Goal: Information Seeking & Learning: Check status

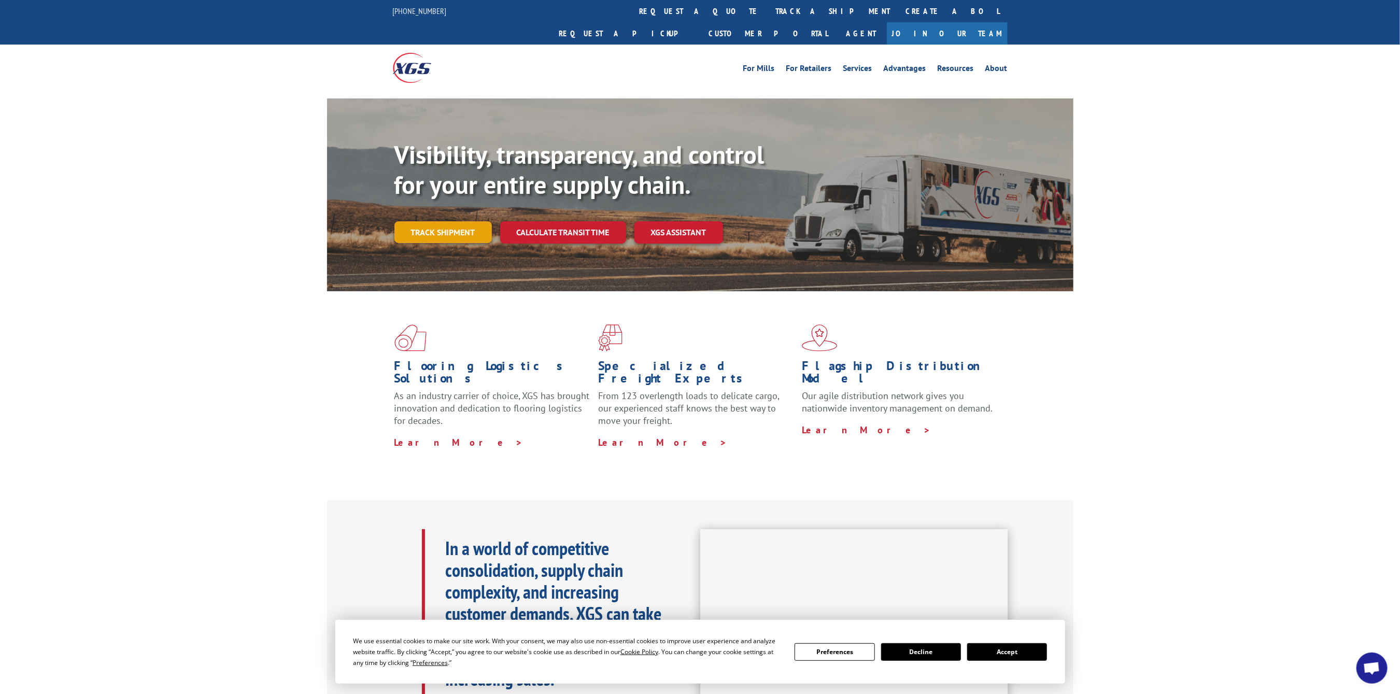
click at [466, 221] on link "Track shipment" at bounding box center [442, 232] width 97 height 22
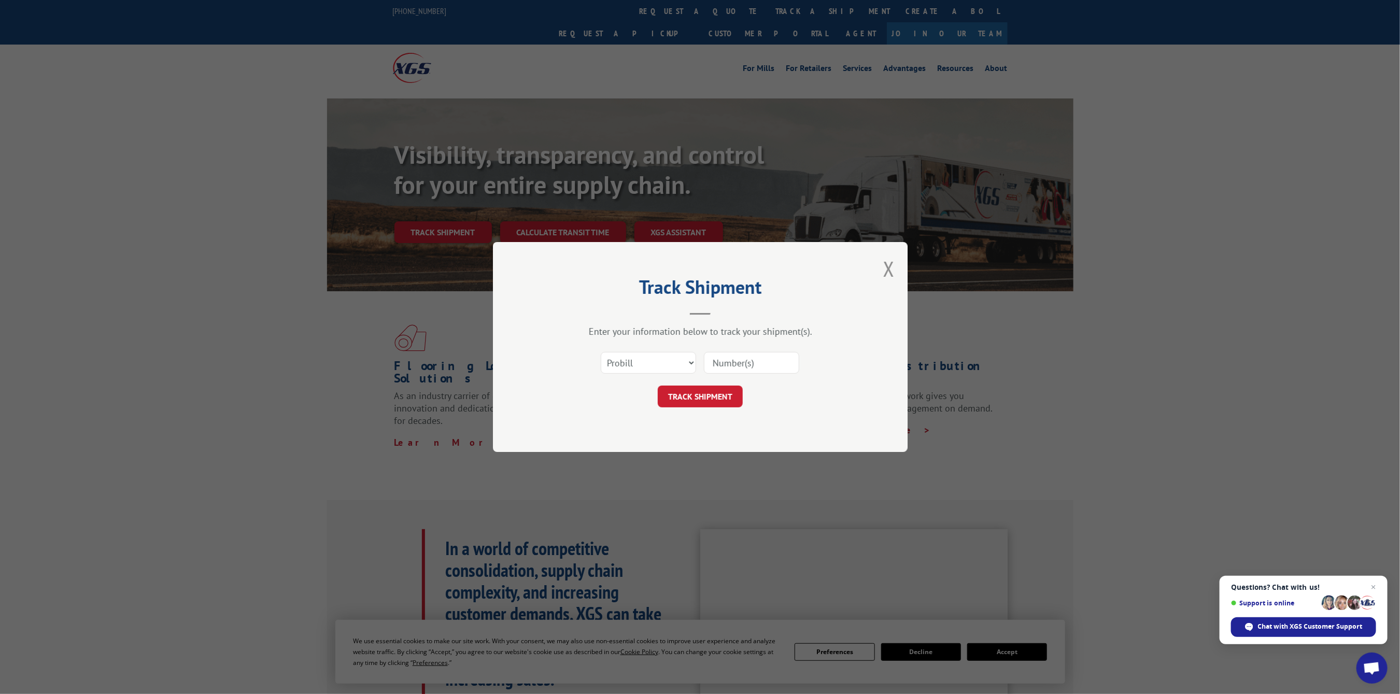
paste input "5199340"
type input "5199340"
click at [708, 404] on button "TRACK SHIPMENT" at bounding box center [700, 397] width 85 height 22
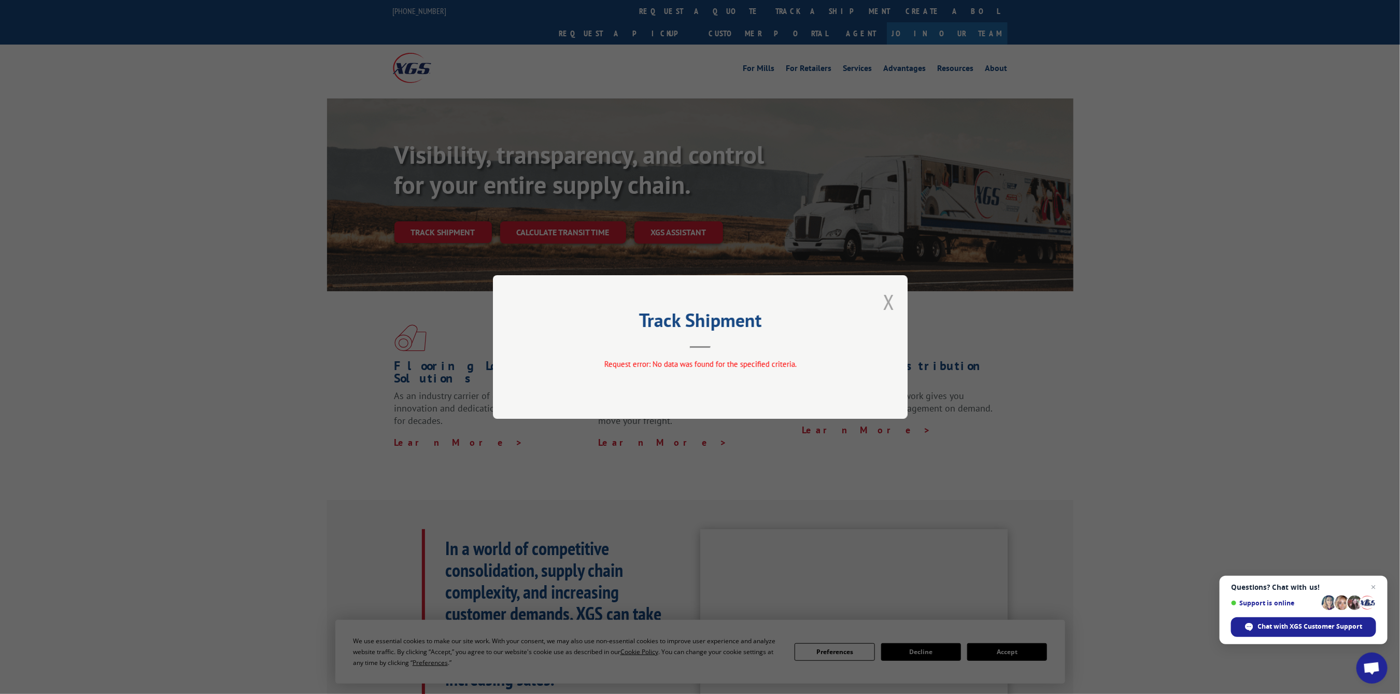
click at [888, 301] on button "Close modal" at bounding box center [888, 301] width 11 height 27
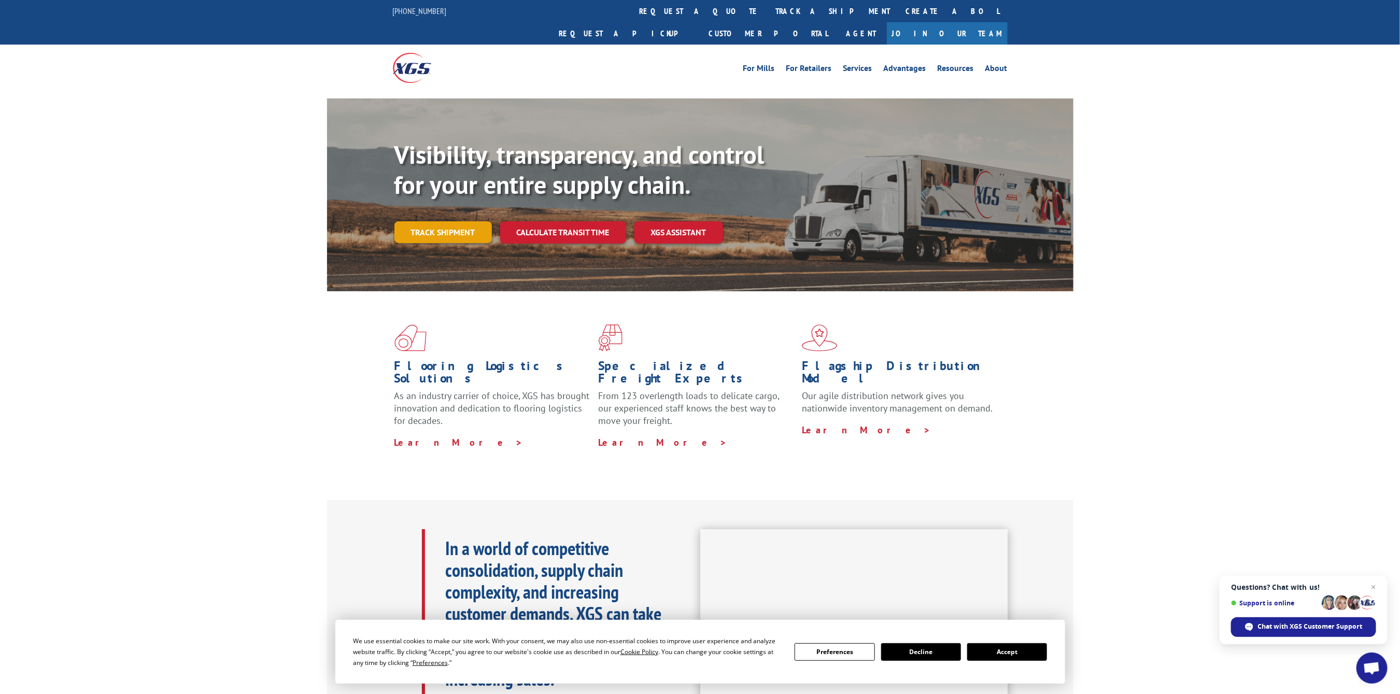
click at [444, 221] on link "Track shipment" at bounding box center [442, 232] width 97 height 22
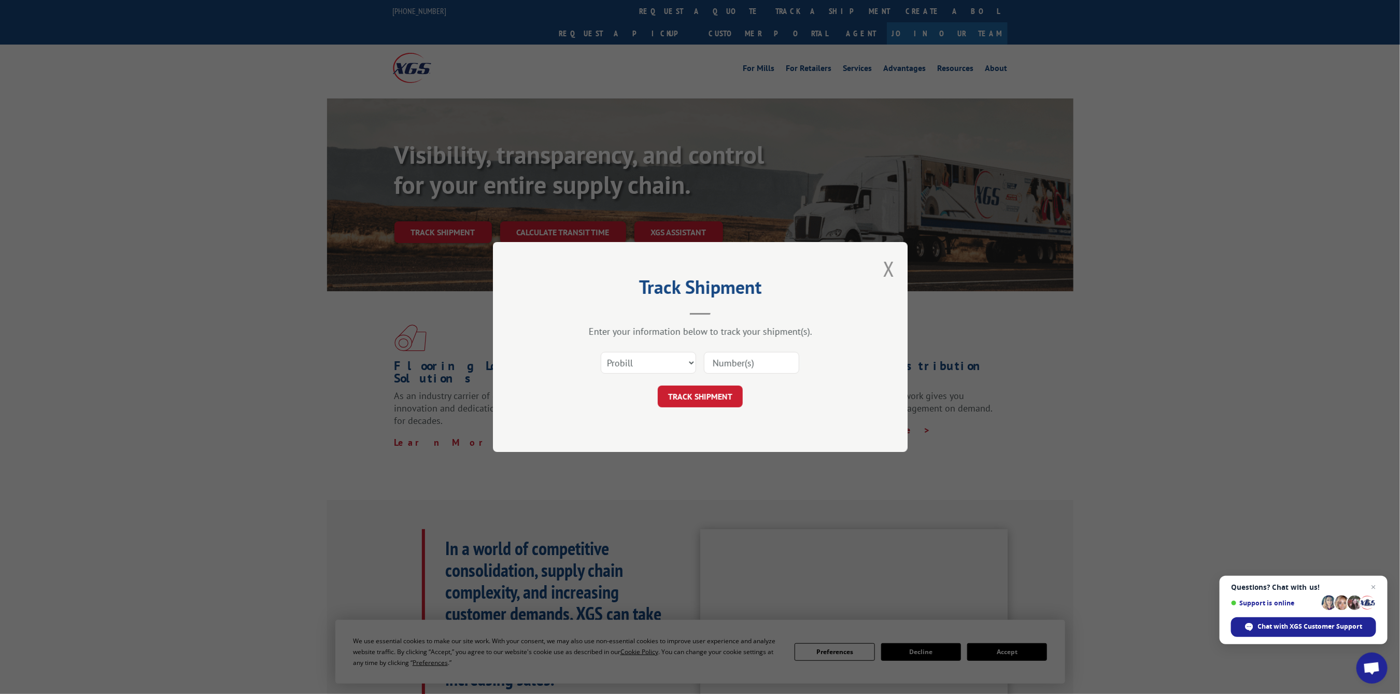
paste input "17516849"
type input "17516849"
click at [700, 395] on button "TRACK SHIPMENT" at bounding box center [700, 397] width 85 height 22
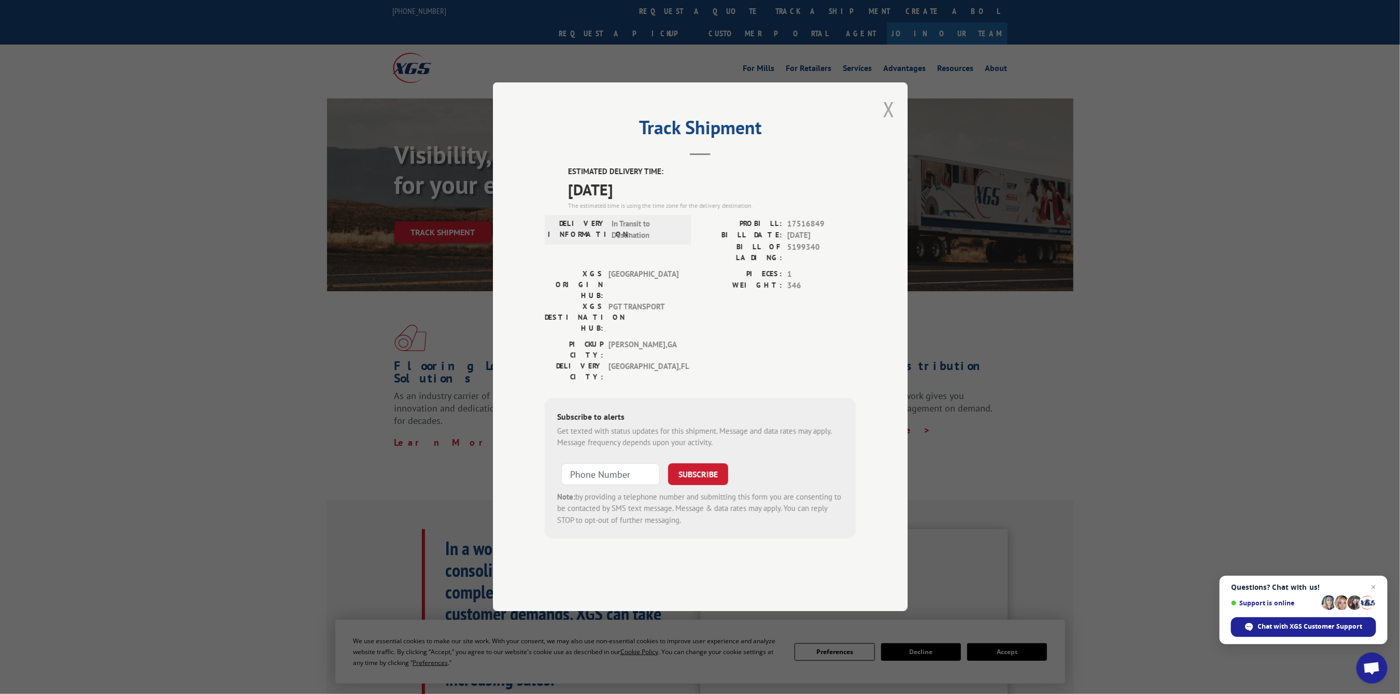
click at [886, 123] on button "Close modal" at bounding box center [888, 108] width 11 height 27
